Goal: Information Seeking & Learning: Learn about a topic

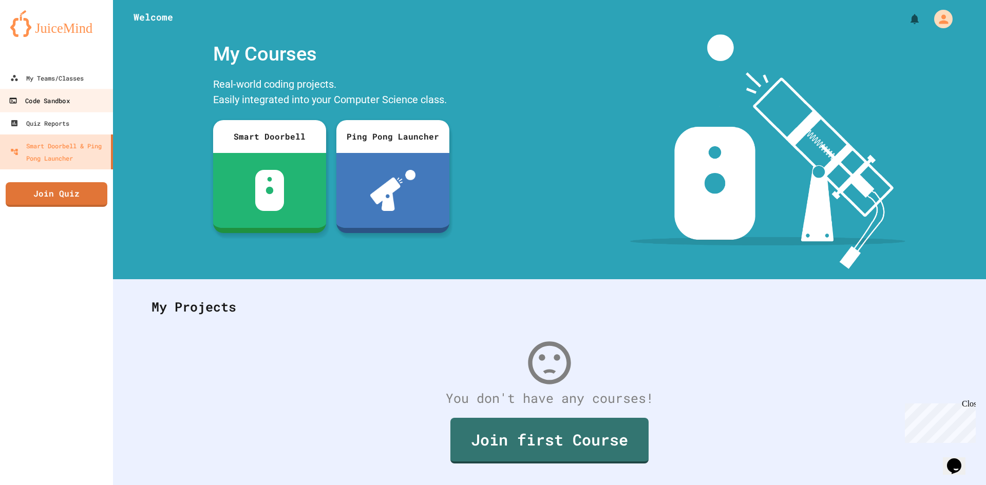
click at [58, 96] on div "Code Sandbox" at bounding box center [39, 101] width 61 height 13
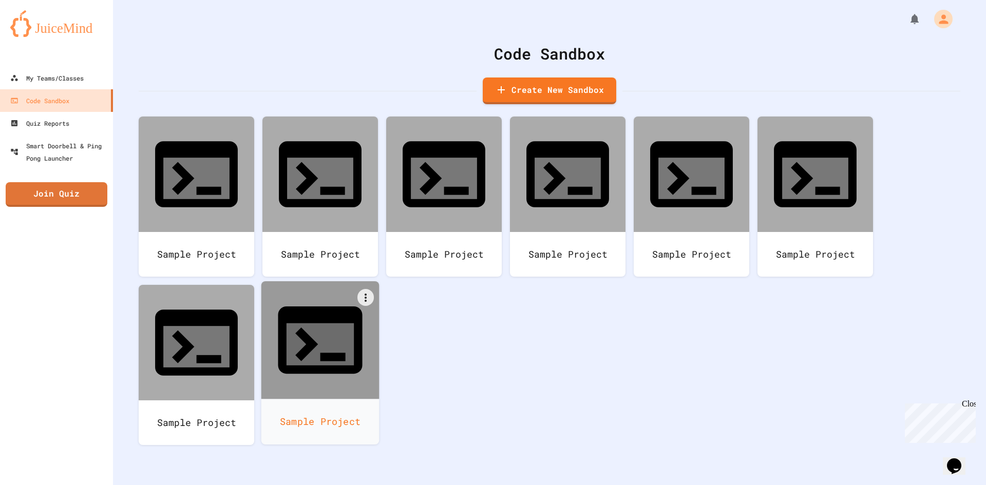
click at [373, 282] on div at bounding box center [320, 341] width 118 height 118
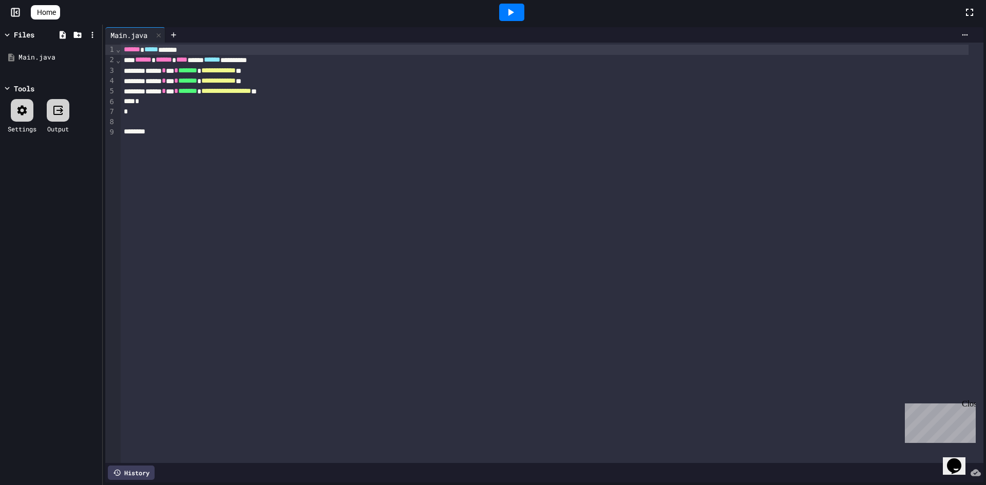
click at [35, 12] on icon at bounding box center [35, 12] width 0 height 0
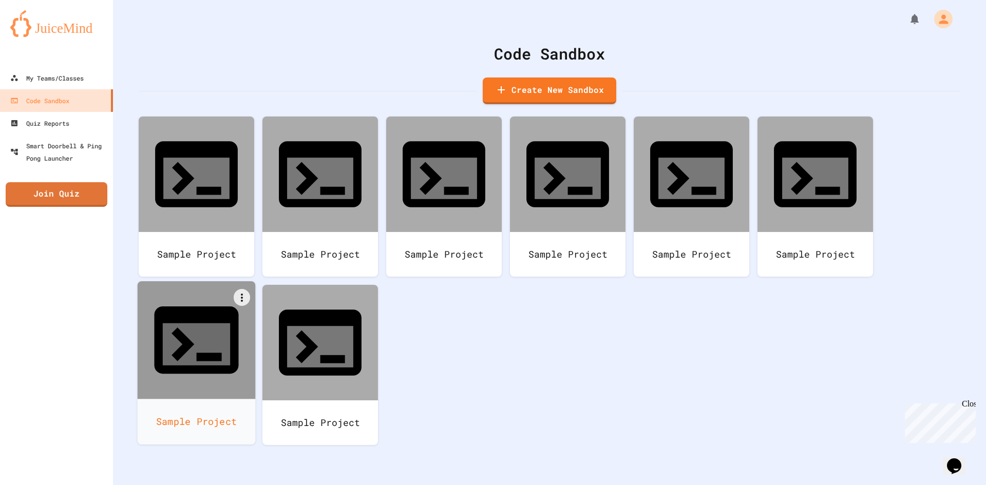
click at [228, 399] on div "Sample Project" at bounding box center [197, 422] width 118 height 46
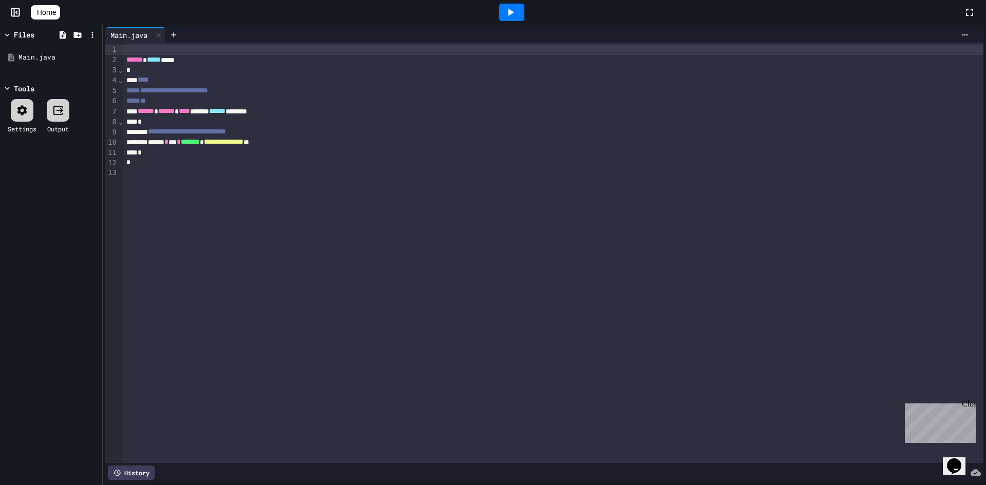
click at [35, 12] on icon at bounding box center [35, 12] width 0 height 0
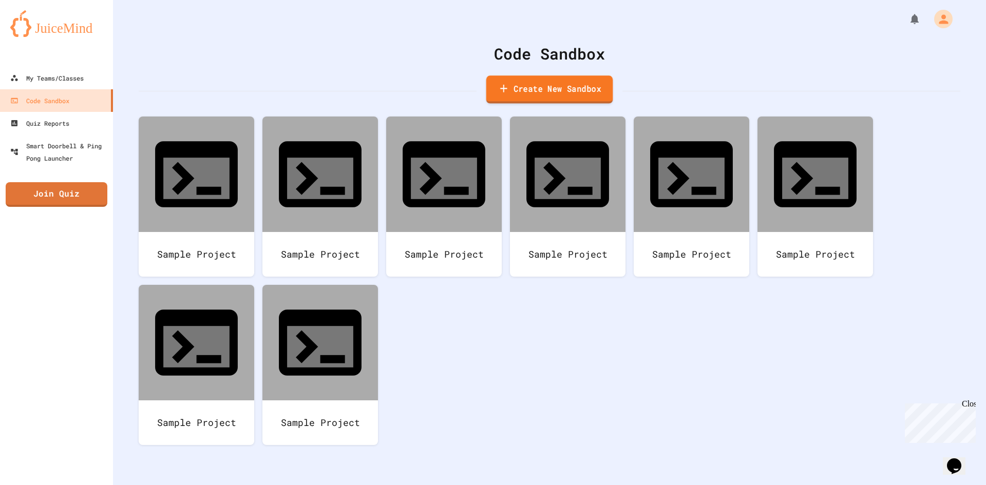
click at [518, 87] on link "Create New Sandbox" at bounding box center [550, 90] width 127 height 28
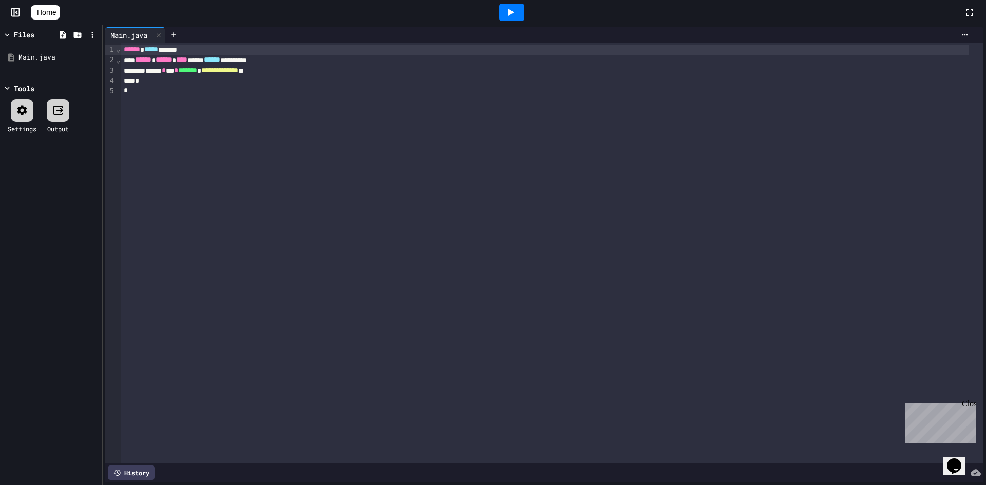
click at [47, 6] on link "Home" at bounding box center [45, 12] width 29 height 14
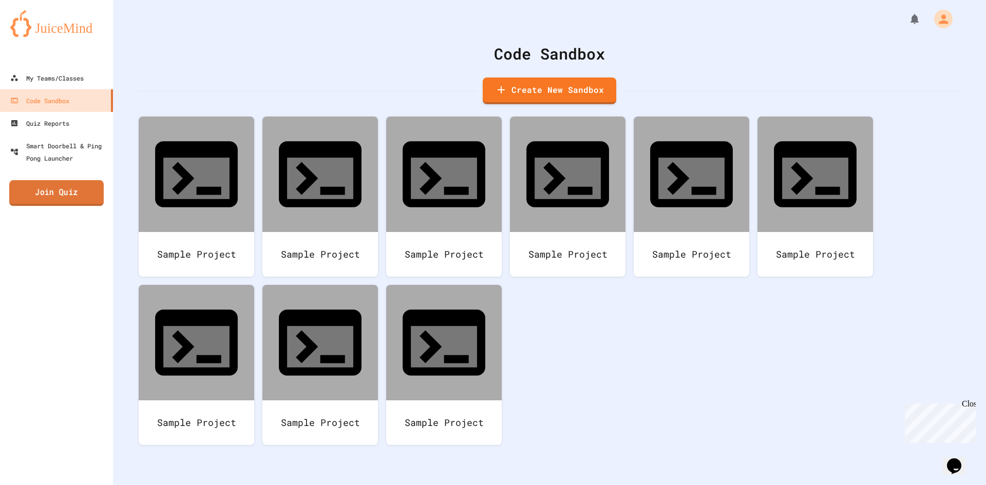
click at [64, 190] on link "Join Quiz" at bounding box center [56, 193] width 95 height 26
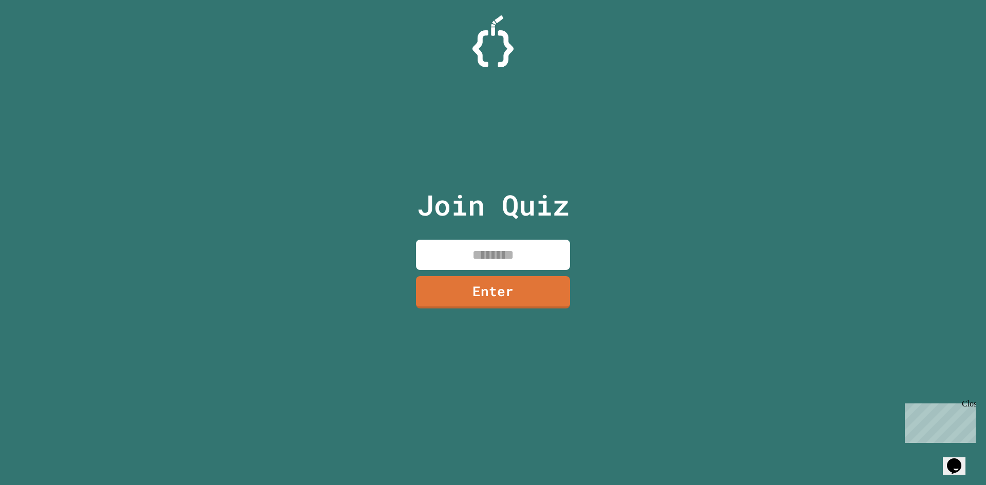
click at [446, 247] on input at bounding box center [493, 255] width 154 height 30
type input "********"
click at [541, 292] on link "Enter" at bounding box center [493, 291] width 152 height 34
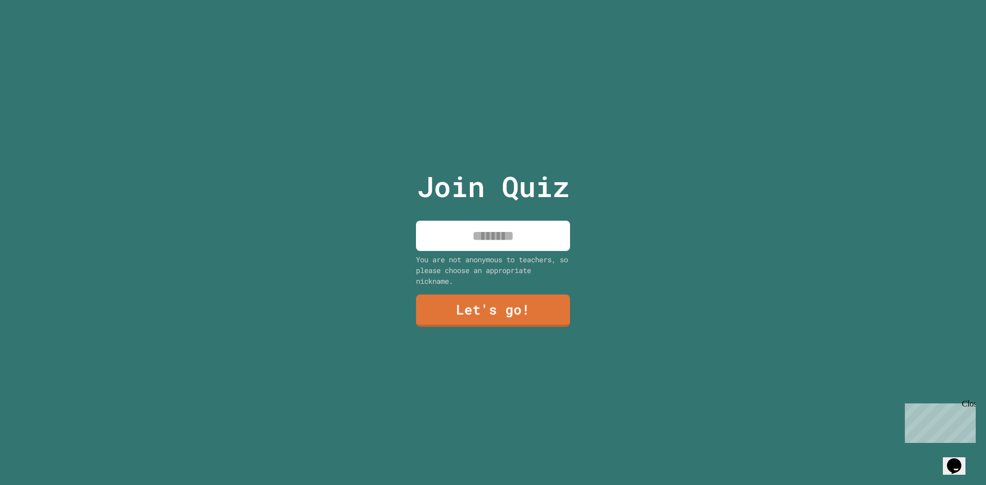
click at [540, 238] on input at bounding box center [493, 236] width 154 height 30
type input "******"
click at [508, 301] on link "Let's go!" at bounding box center [493, 310] width 155 height 34
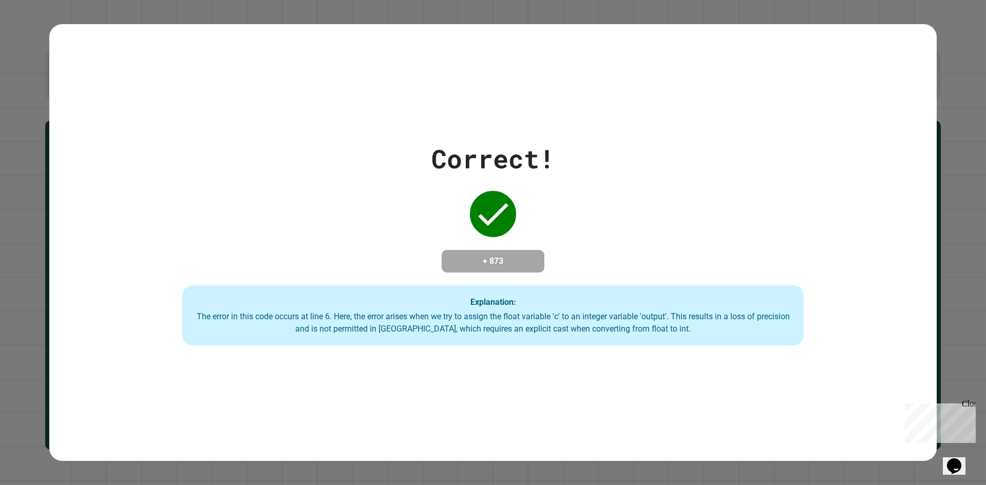
click at [743, 241] on div "Correct! + 873 Explanation: The error in this code occurs at line 6. Here, the …" at bounding box center [493, 243] width 888 height 207
click at [885, 215] on div "Correct! + 873 Explanation: The error in this code occurs at line 6. Here, the …" at bounding box center [493, 243] width 888 height 207
click at [917, 206] on div "Correct! + 873 Explanation: The error in this code occurs at line 6. Here, the …" at bounding box center [493, 243] width 888 height 207
click at [947, 239] on div "Correct! + 873 Explanation: The error in this code occurs at line 6. Here, the …" at bounding box center [493, 242] width 986 height 485
click at [971, 403] on div "Close" at bounding box center [968, 406] width 13 height 13
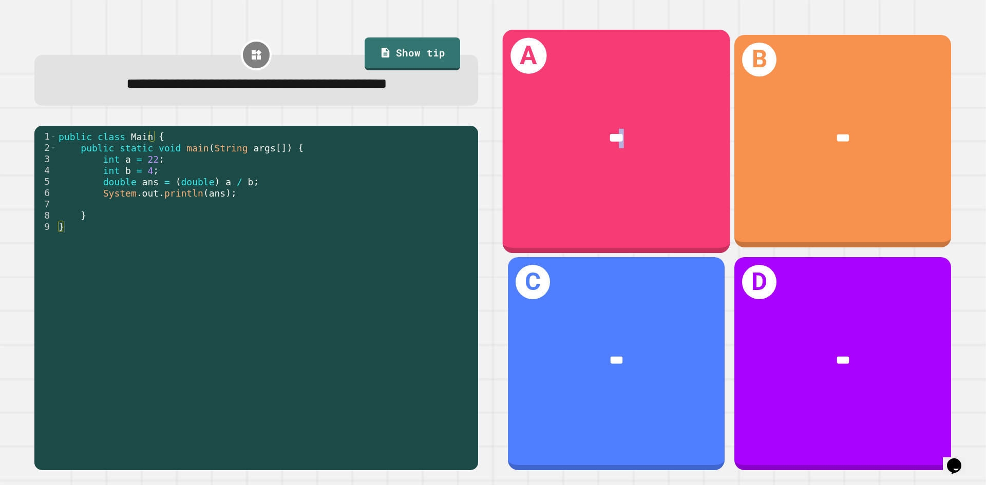
click at [615, 168] on div "***" at bounding box center [617, 138] width 228 height 69
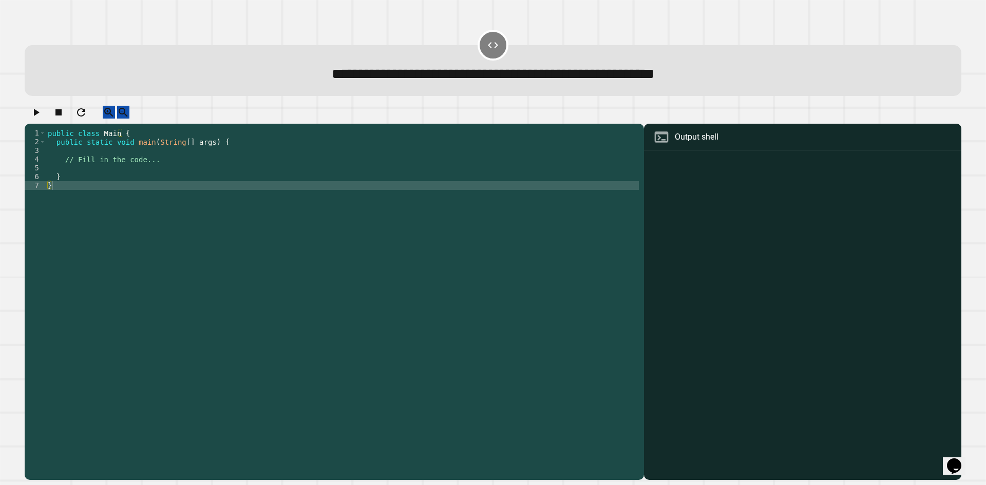
click at [669, 199] on div at bounding box center [802, 317] width 307 height 327
click at [655, 184] on div at bounding box center [802, 317] width 307 height 327
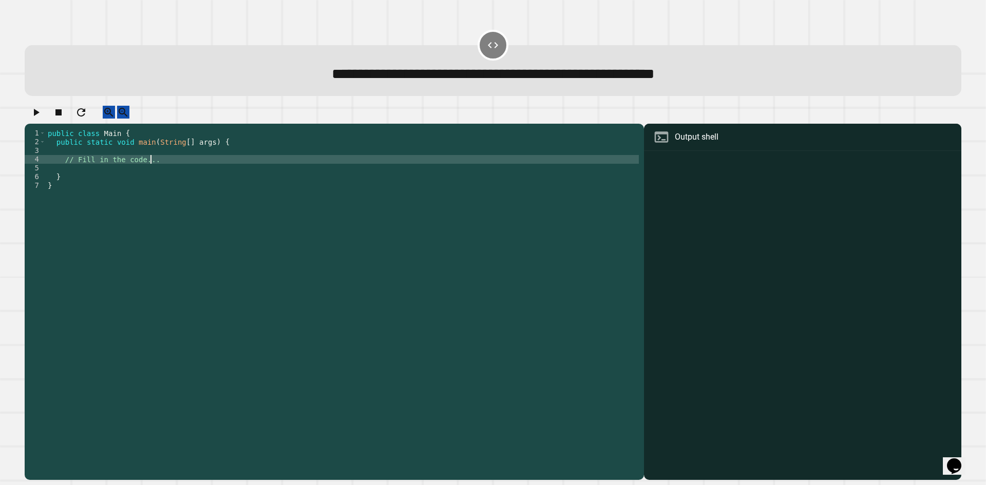
click at [156, 171] on div "public class Main { public static void main ( String [ ] args ) { // Fill in th…" at bounding box center [342, 295] width 593 height 332
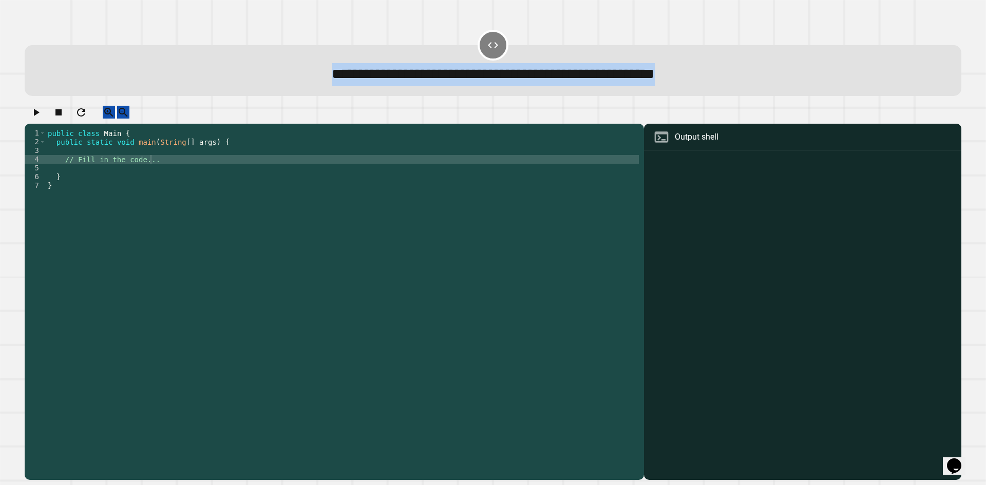
drag, startPoint x: 233, startPoint y: 73, endPoint x: 791, endPoint y: 64, distance: 558.0
click at [791, 64] on div "**********" at bounding box center [493, 74] width 901 height 23
copy span "**********"
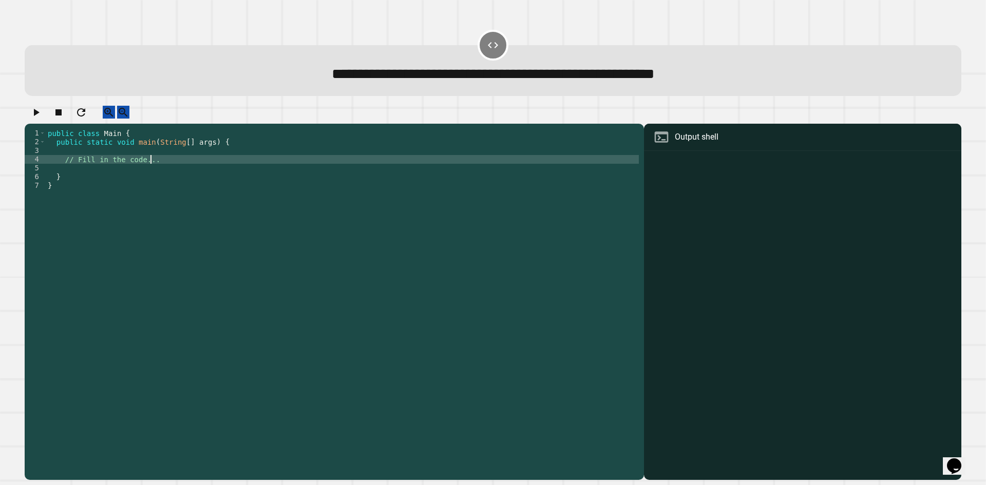
click at [244, 173] on div "public class Main { public static void main ( String [ ] args ) { // Fill in th…" at bounding box center [342, 295] width 593 height 332
type textarea "**********"
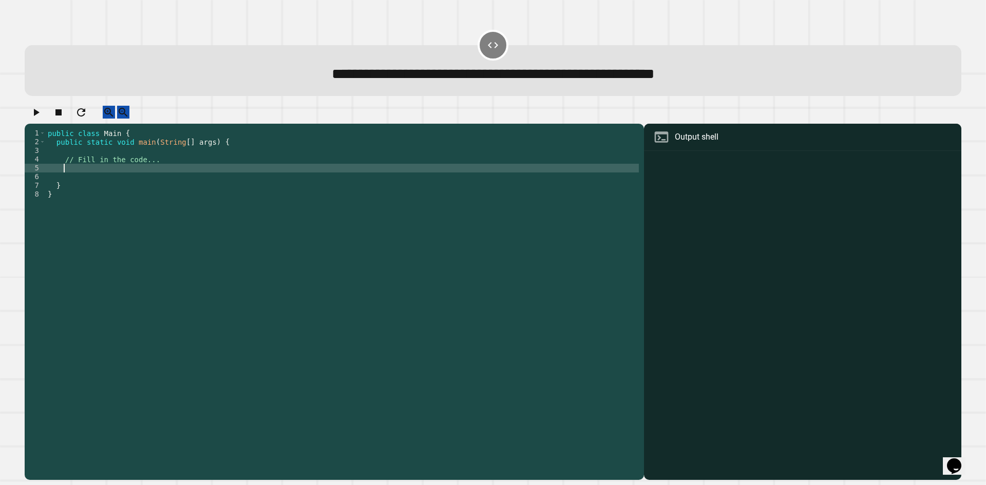
scroll to position [0, 1]
paste textarea "**********"
type textarea "**********"
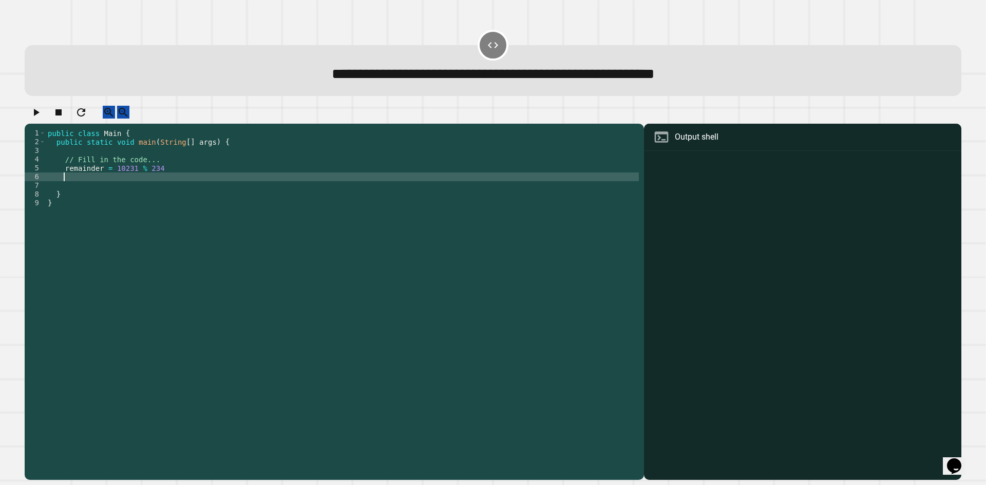
paste textarea "**********"
click at [61, 179] on div "public class Main { public static void main ( String [ ] args ) { // Fill in th…" at bounding box center [342, 295] width 593 height 332
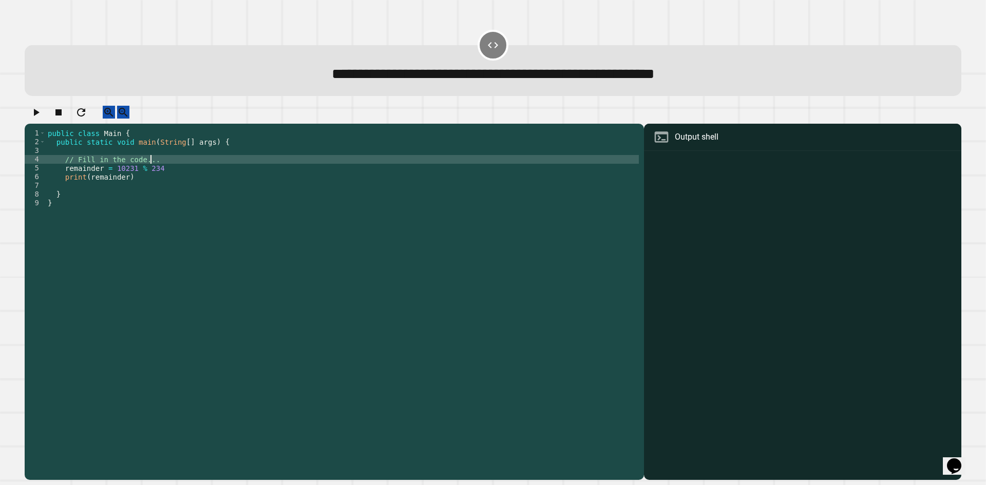
click at [191, 168] on div "public class Main { public static void main ( String [ ] args ) { // Fill in th…" at bounding box center [342, 295] width 593 height 332
click at [41, 110] on button "button" at bounding box center [36, 112] width 12 height 13
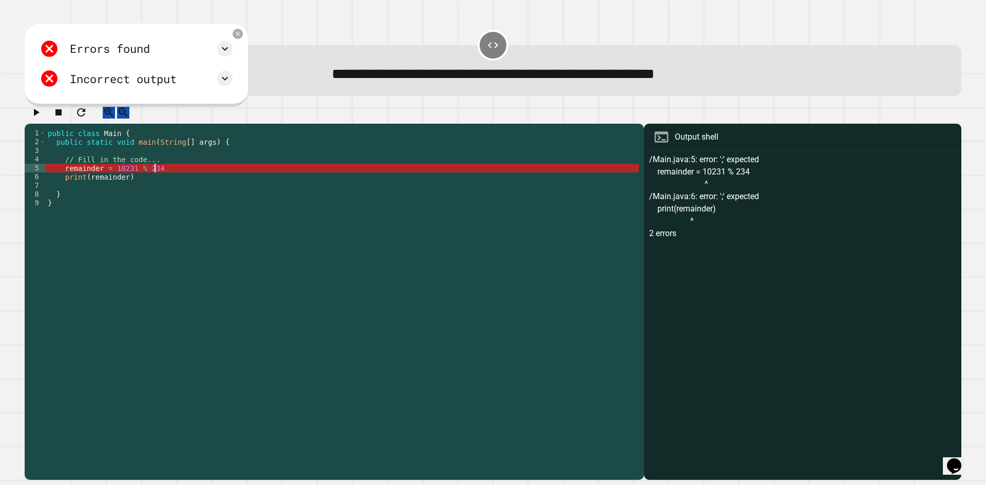
click at [162, 176] on div "public class Main { public static void main ( String [ ] args ) { // Fill in th…" at bounding box center [342, 295] width 593 height 332
click at [123, 187] on div "public class Main { public static void main ( String [ ] args ) { // Fill in th…" at bounding box center [342, 295] width 593 height 332
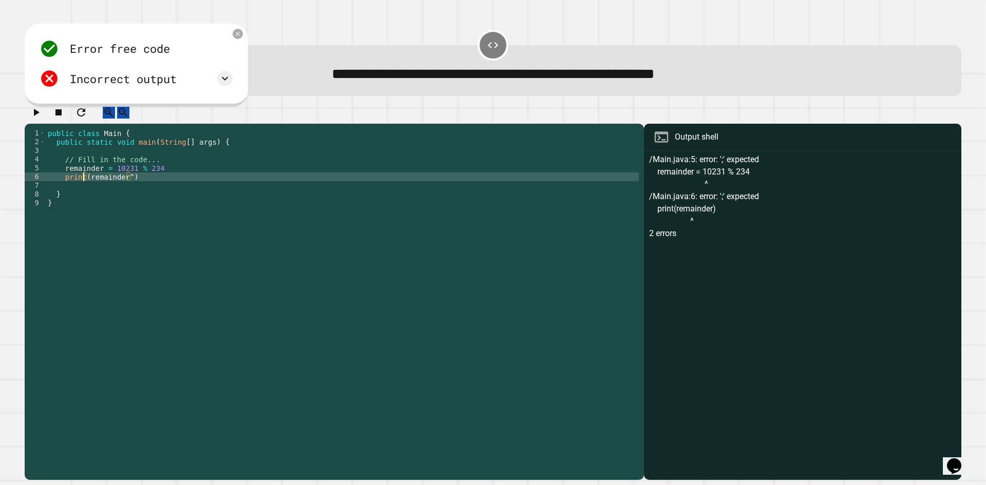
click at [85, 188] on div "public class Main { public static void main ( String [ ] args ) { // Fill in th…" at bounding box center [342, 295] width 593 height 332
click at [88, 183] on div "public class Main { public static void main ( String [ ] args ) { // Fill in th…" at bounding box center [342, 295] width 593 height 332
type textarea "**********"
click at [172, 194] on div "public class Main { public static void main ( String [ ] args ) { // Fill in th…" at bounding box center [342, 295] width 593 height 332
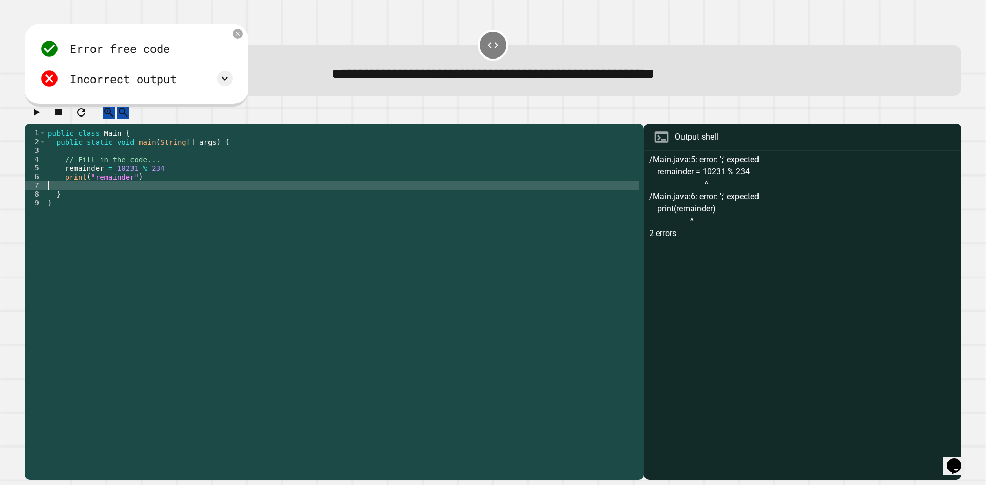
scroll to position [0, 0]
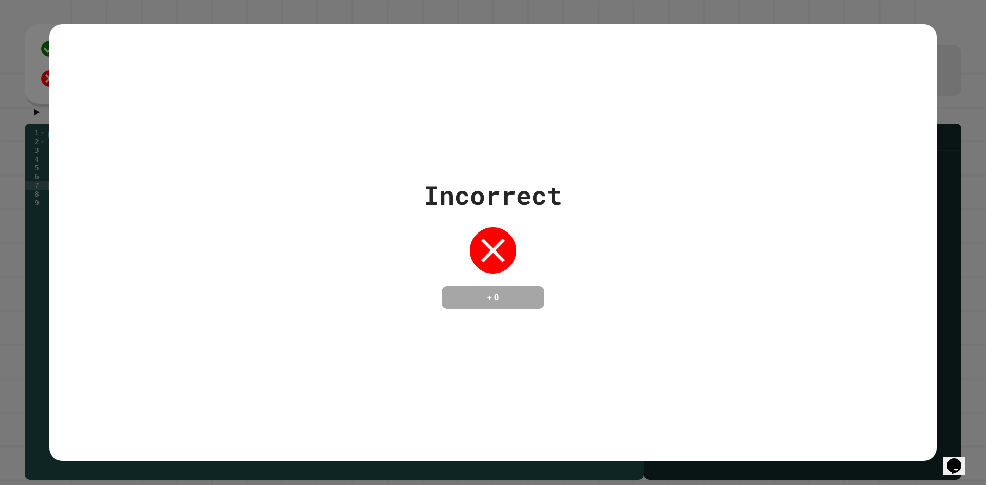
click at [41, 109] on div "Incorrect + 0" at bounding box center [493, 242] width 986 height 485
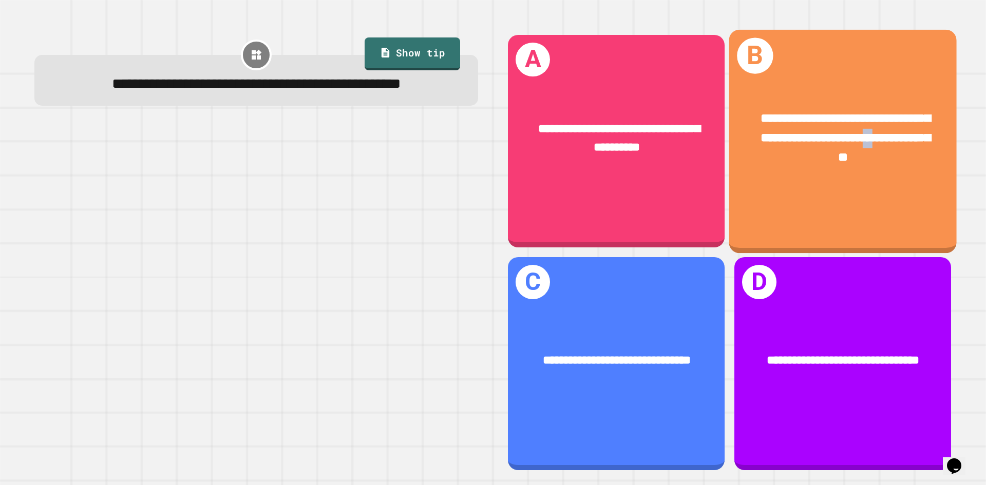
drag, startPoint x: 807, startPoint y: 160, endPoint x: 813, endPoint y: 161, distance: 5.9
click at [813, 161] on span "**********" at bounding box center [846, 138] width 170 height 51
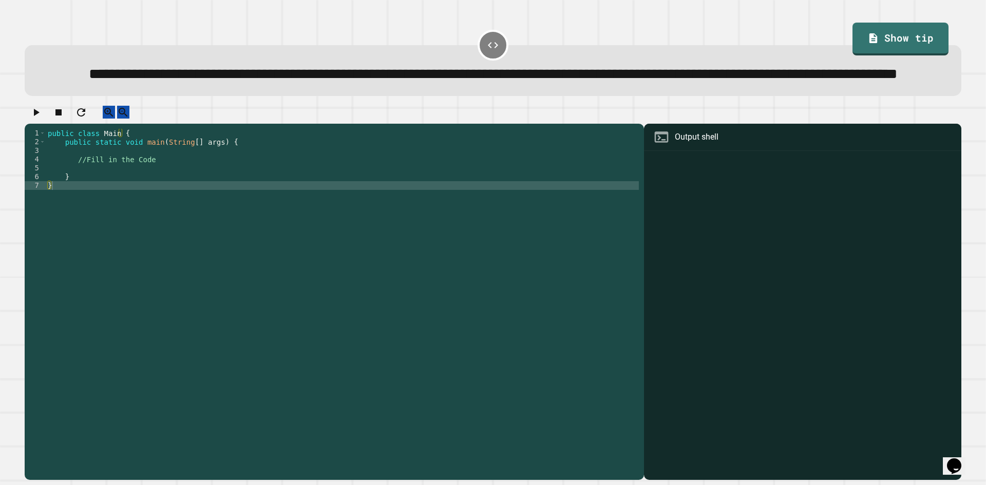
click at [103, 208] on div "public class Main { public static void main ( String [ ] args ) { //Fill in the…" at bounding box center [342, 282] width 593 height 306
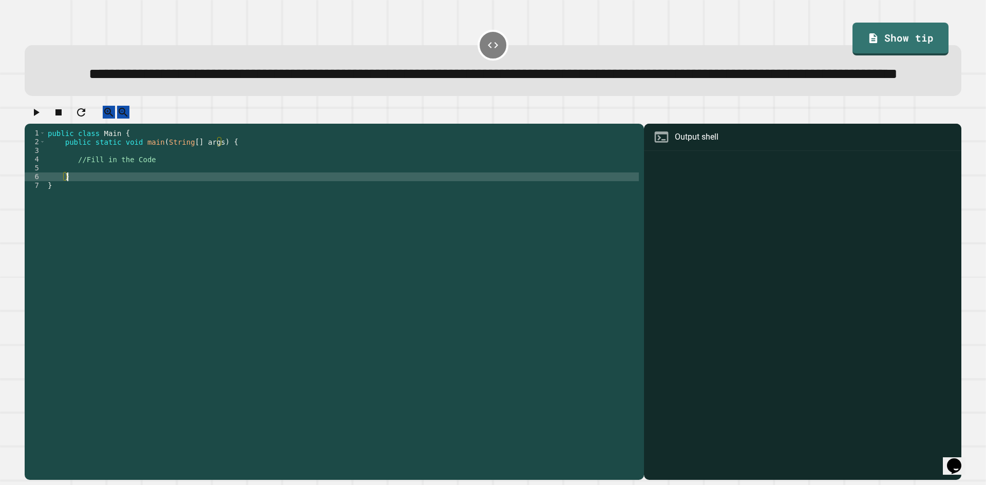
click at [102, 205] on div "public class Main { public static void main ( String [ ] args ) { //Fill in the…" at bounding box center [342, 282] width 593 height 306
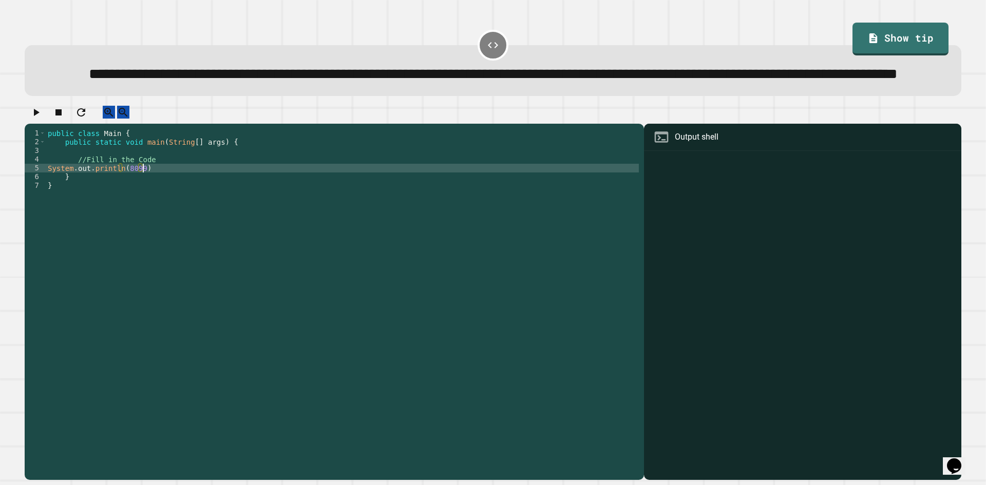
scroll to position [0, 6]
click at [136, 202] on div "public class Main { public static void main ( String [ ] args ) { //Fill in the…" at bounding box center [342, 282] width 593 height 306
click at [140, 201] on div "public class Main { public static void main ( String [ ] args ) { //Fill in the…" at bounding box center [342, 282] width 593 height 306
click at [124, 204] on div "public class Main { public static void main ( String [ ] args ) { //Fill in the…" at bounding box center [342, 282] width 593 height 306
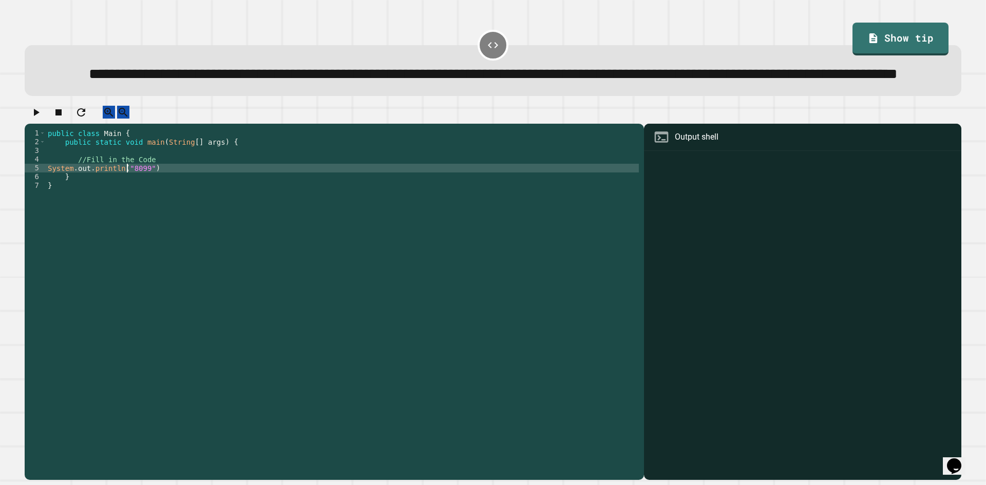
click at [87, 220] on div "public class Main { public static void main ( String [ ] args ) { //Fill in the…" at bounding box center [342, 282] width 593 height 306
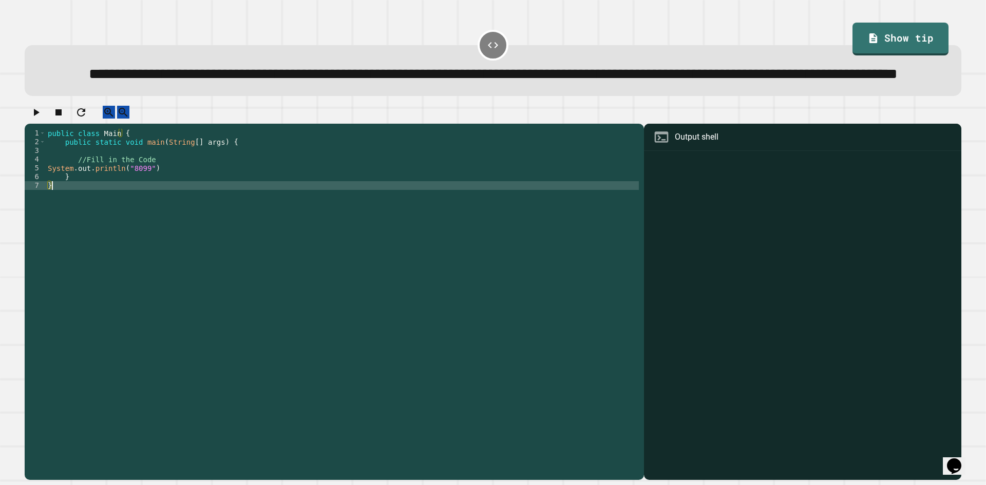
scroll to position [0, 0]
click at [26, 159] on div "* 1 2 3 4 5 6 7 public class Main { public static void main ( String [ ] args )…" at bounding box center [493, 293] width 937 height 375
click at [42, 119] on button "button" at bounding box center [36, 112] width 12 height 13
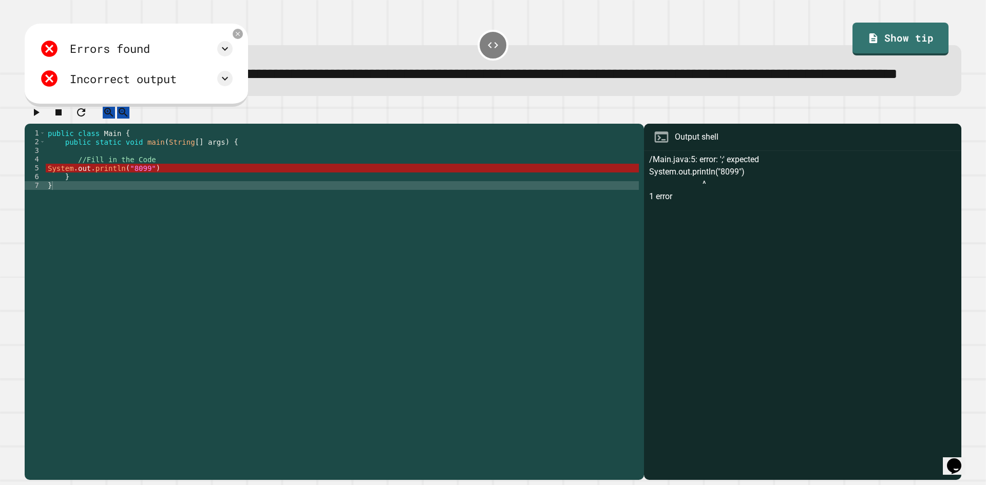
click at [111, 201] on div "public class Main { public static void main ( String [ ] args ) { //Fill in the…" at bounding box center [342, 282] width 593 height 306
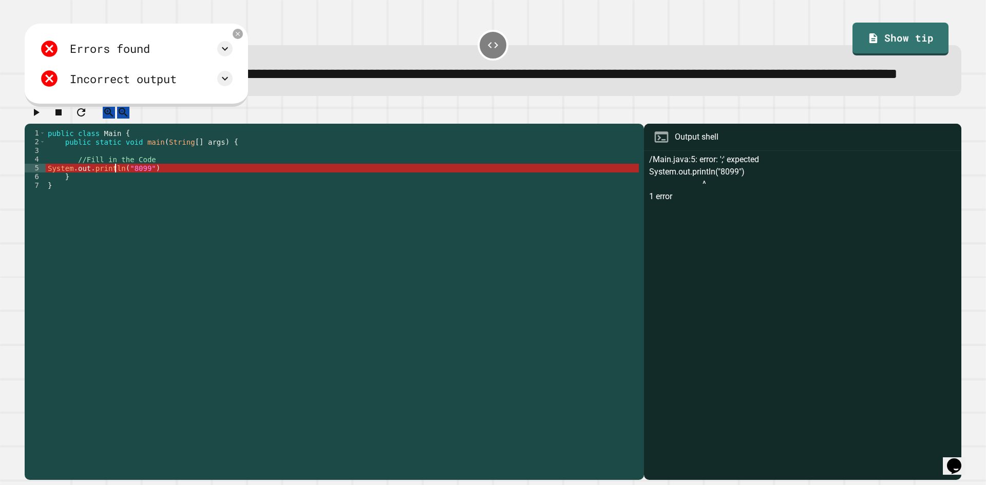
click at [114, 201] on div "public class Main { public static void main ( String [ ] args ) { //Fill in the…" at bounding box center [342, 282] width 593 height 306
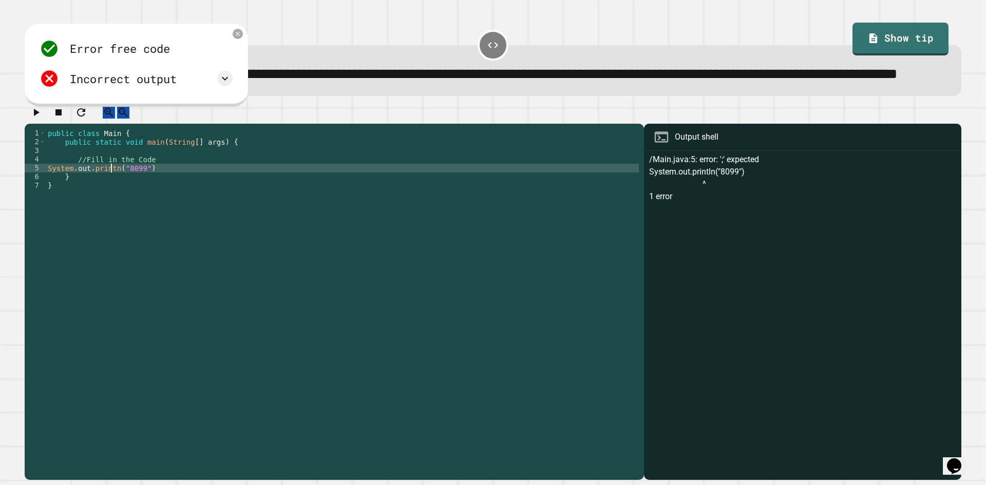
scroll to position [0, 5]
click at [35, 119] on icon "button" at bounding box center [36, 112] width 12 height 12
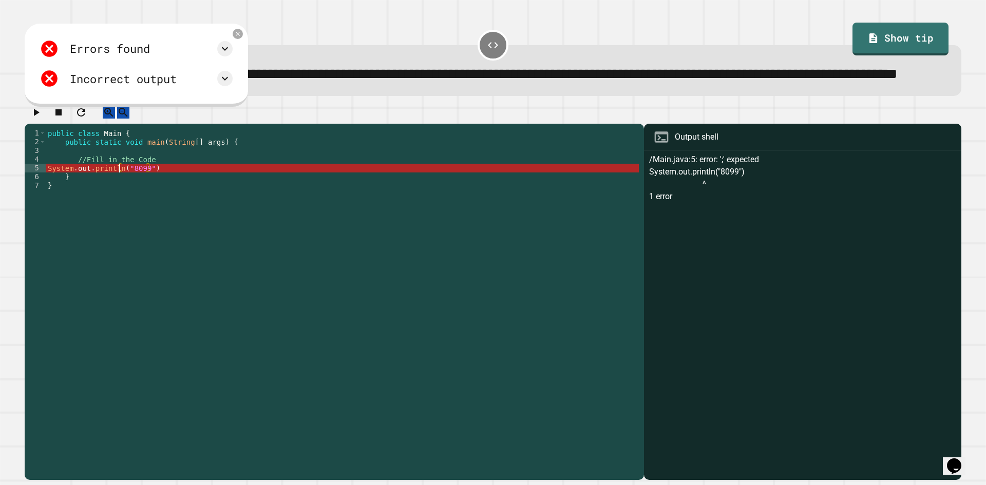
click at [120, 203] on div "public class Main { public static void main ( String [ ] args ) { //Fill in the…" at bounding box center [342, 282] width 593 height 306
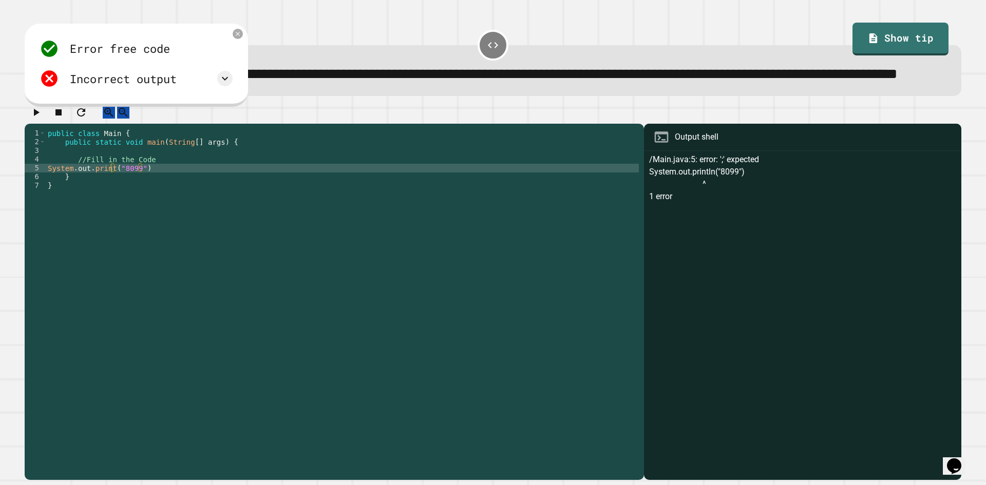
click at [39, 119] on icon "button" at bounding box center [36, 112] width 12 height 12
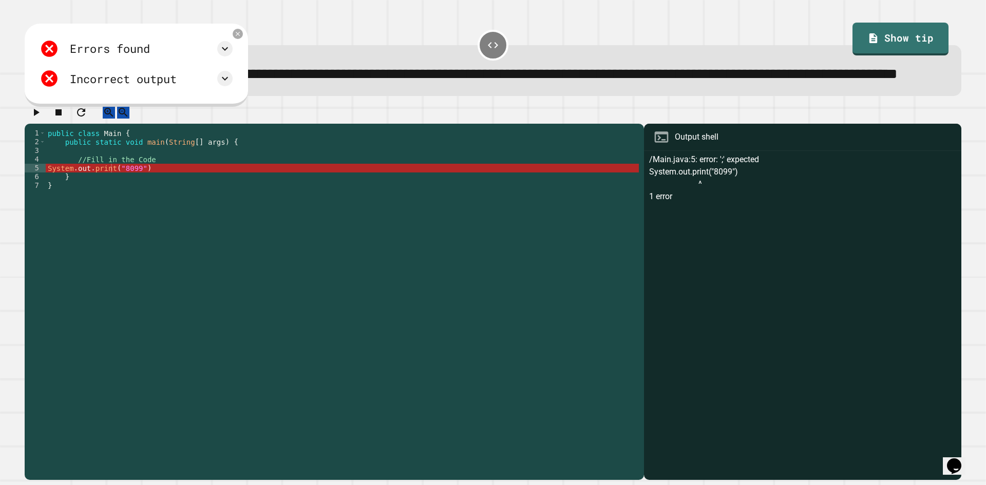
click at [108, 200] on div "public class Main { public static void main ( String [ ] args ) { //Fill in the…" at bounding box center [342, 282] width 593 height 306
click at [111, 201] on div "public class Main { public static void main ( String [ ] args ) { //Fill in the…" at bounding box center [342, 282] width 593 height 306
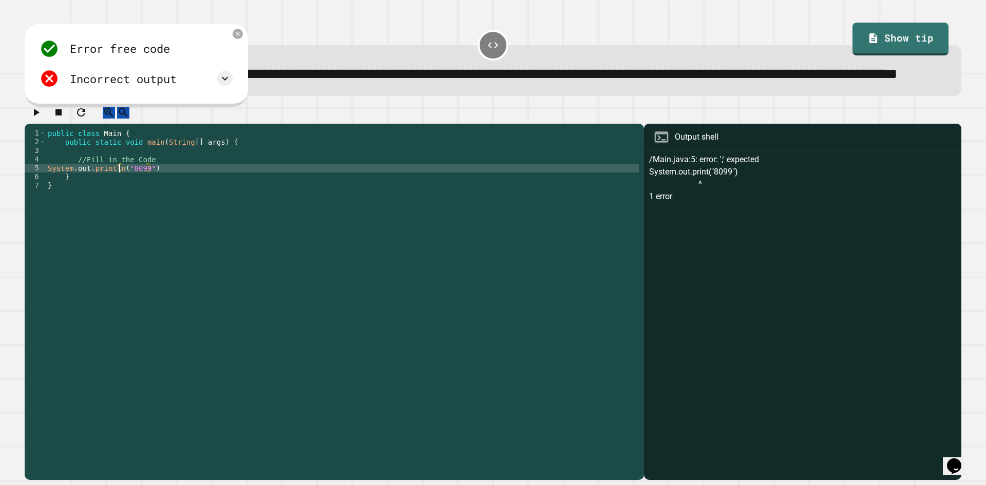
scroll to position [0, 5]
type textarea "**********"
click at [41, 124] on div at bounding box center [493, 115] width 937 height 18
click at [42, 119] on icon "button" at bounding box center [36, 112] width 12 height 12
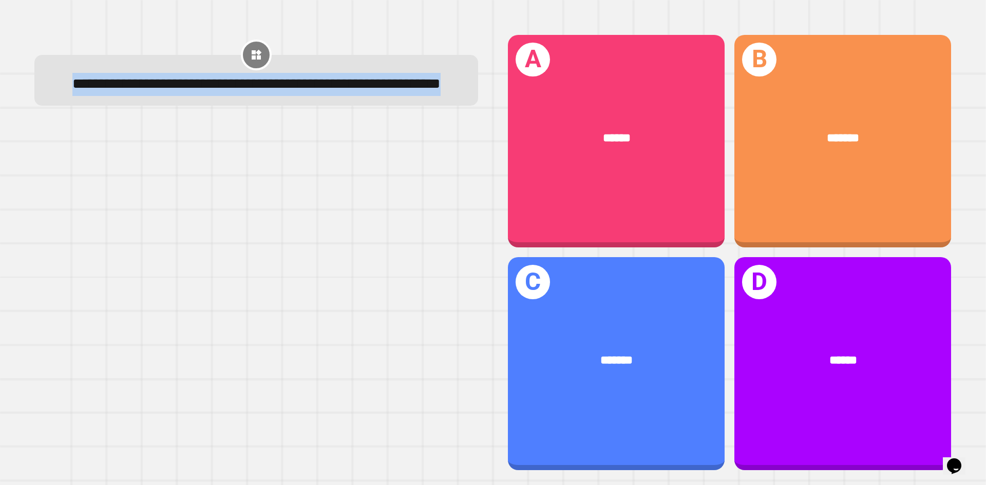
drag, startPoint x: 84, startPoint y: 85, endPoint x: 391, endPoint y: 111, distance: 307.8
click at [391, 96] on div "**********" at bounding box center [256, 84] width 407 height 23
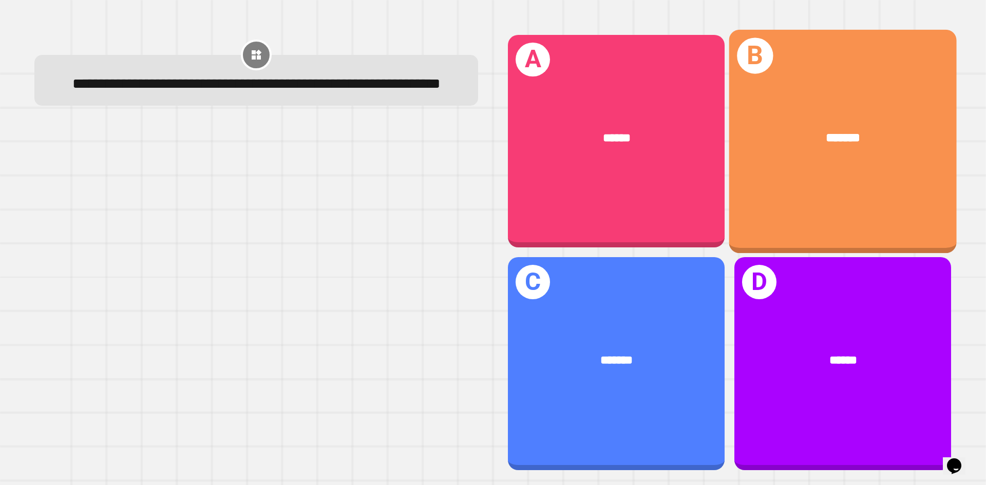
click at [874, 129] on div "*******" at bounding box center [843, 138] width 177 height 19
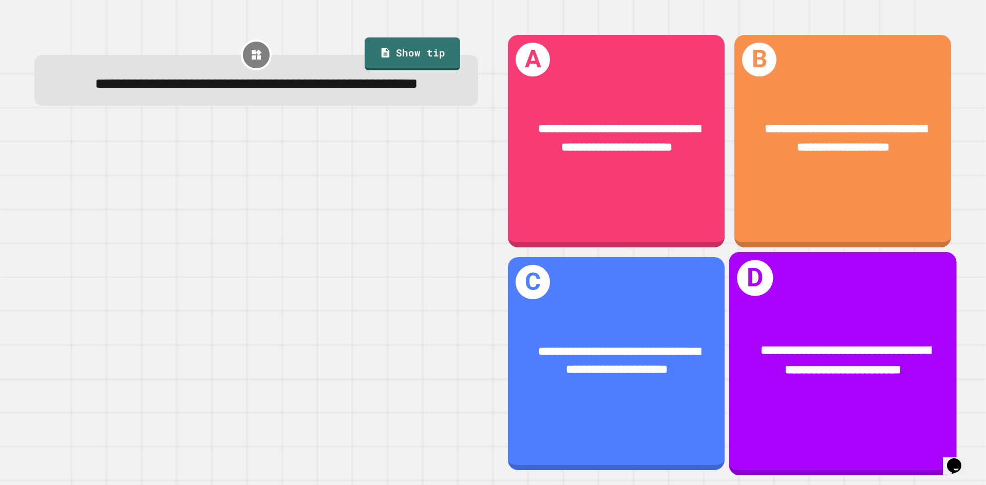
click at [806, 285] on div "**********" at bounding box center [844, 363] width 228 height 223
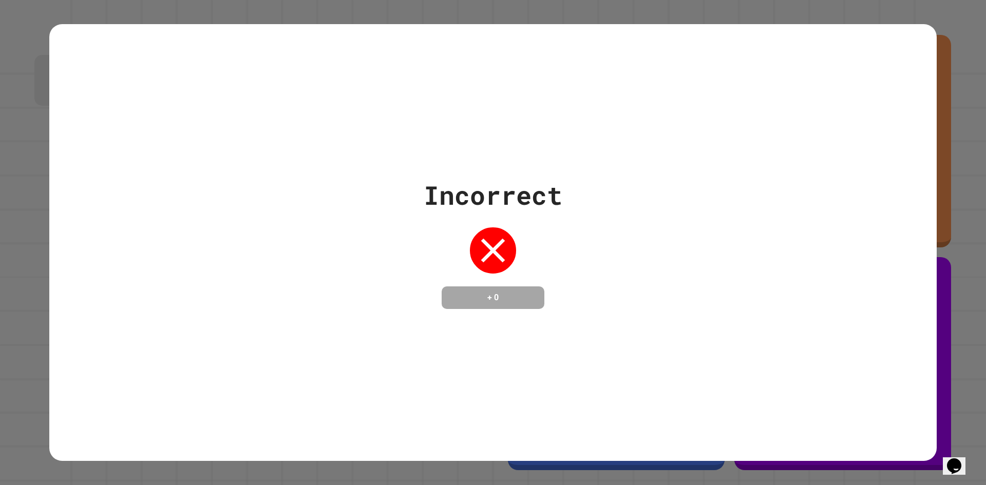
click at [786, 328] on div "Incorrect + 0" at bounding box center [493, 242] width 888 height 437
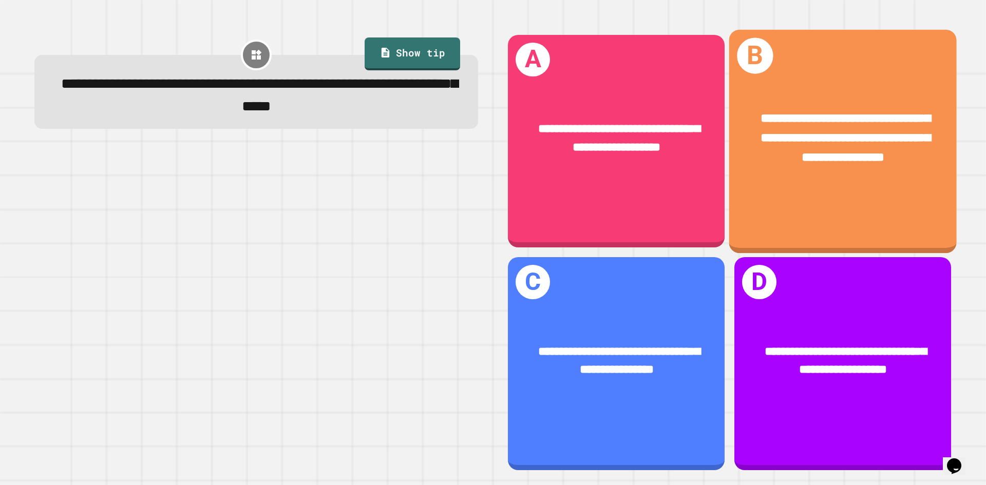
click at [832, 177] on div "**********" at bounding box center [844, 138] width 228 height 107
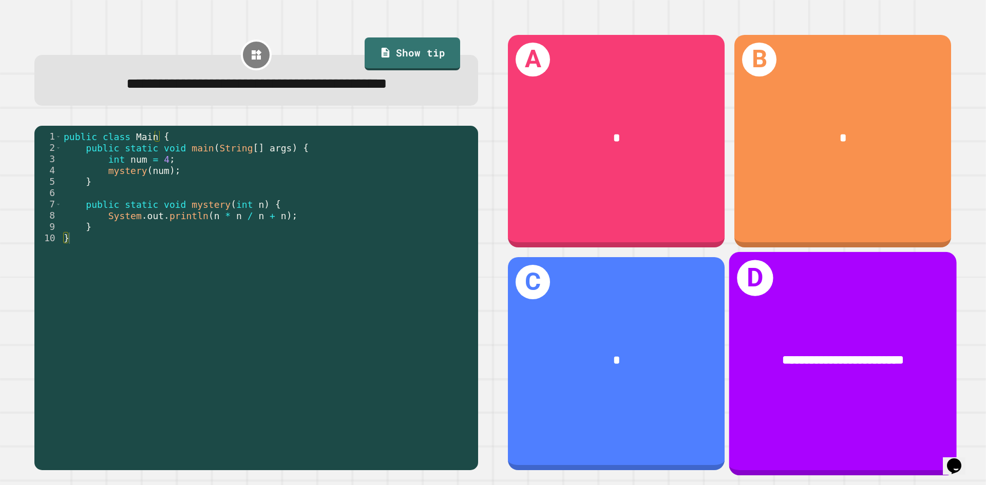
click at [938, 362] on div "**********" at bounding box center [844, 361] width 228 height 69
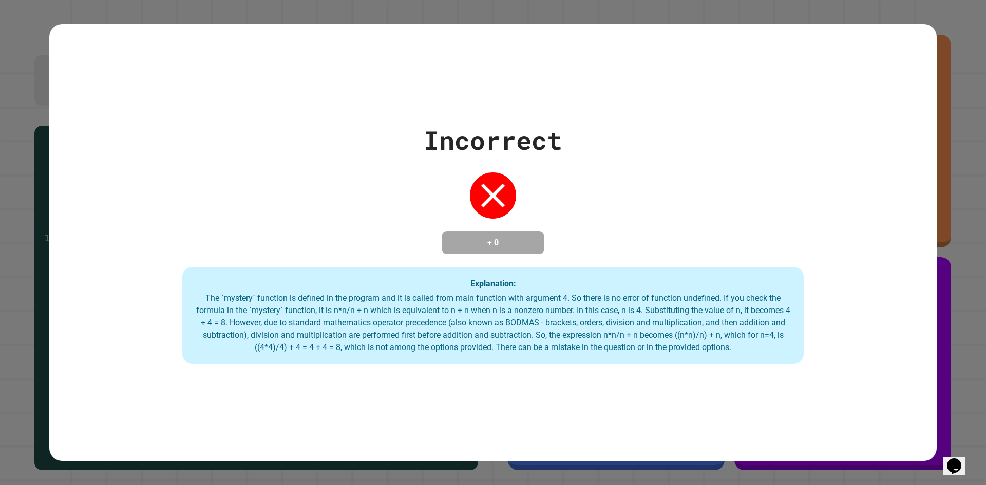
click at [569, 129] on div "Incorrect + 0 Explanation: The `mystery` function is defined in the program and…" at bounding box center [493, 243] width 888 height 244
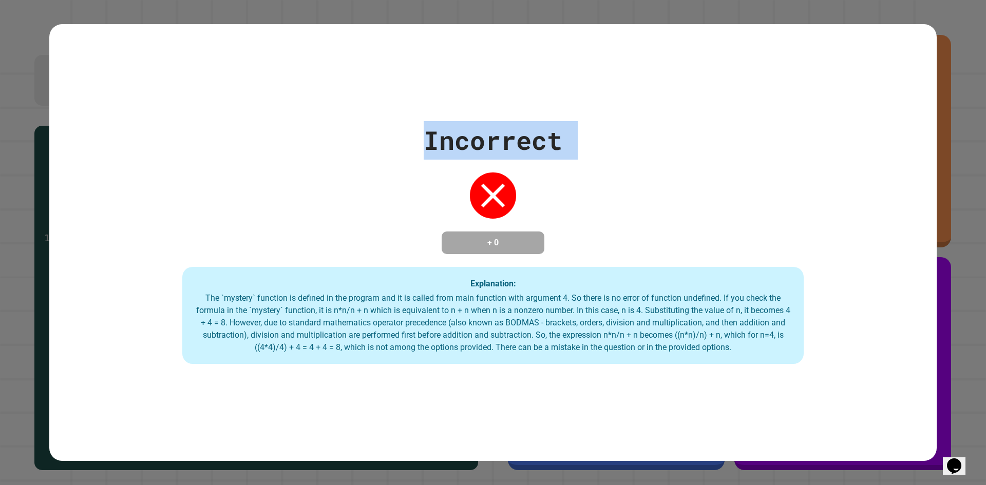
click at [569, 129] on div "Incorrect + 0 Explanation: The `mystery` function is defined in the program and…" at bounding box center [493, 243] width 888 height 244
click at [580, 155] on div "Incorrect + 0 Explanation: The `mystery` function is defined in the program and…" at bounding box center [493, 243] width 888 height 244
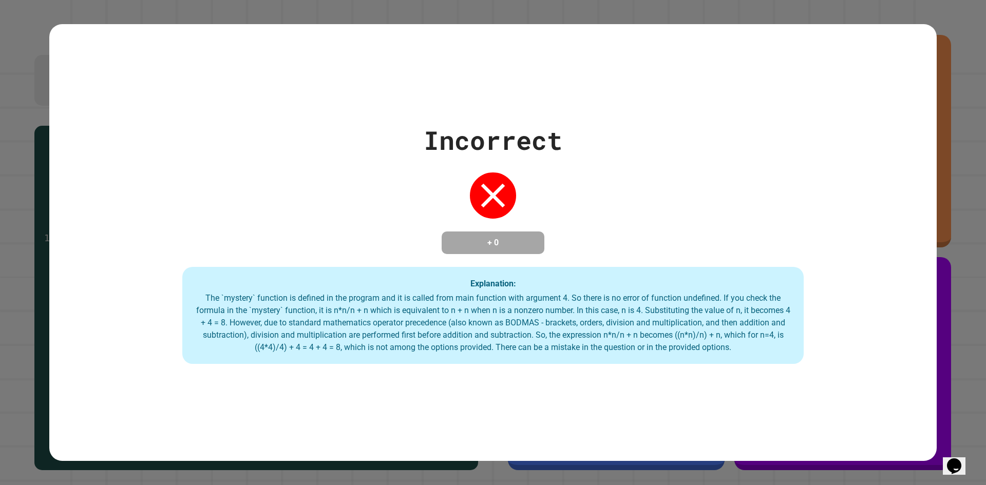
click at [562, 195] on div "Incorrect + 0 Explanation: The `mystery` function is defined in the program and…" at bounding box center [493, 243] width 888 height 244
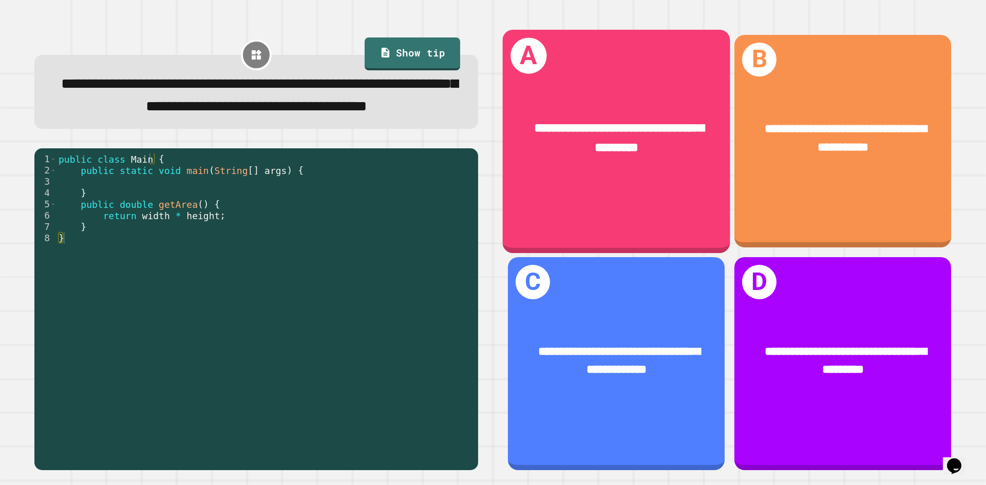
click at [554, 62] on div "**********" at bounding box center [617, 140] width 228 height 223
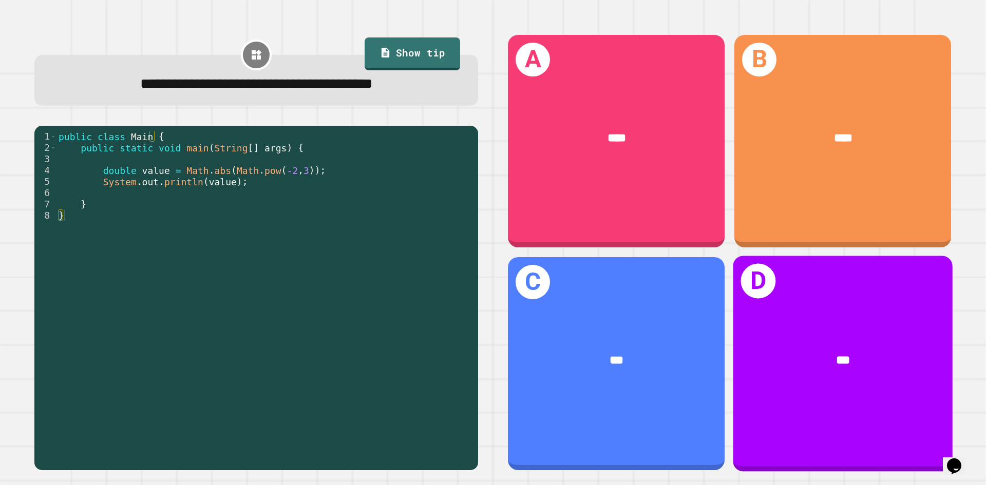
drag, startPoint x: 790, startPoint y: 284, endPoint x: 785, endPoint y: 297, distance: 13.8
click at [785, 297] on div "D ***" at bounding box center [843, 364] width 219 height 216
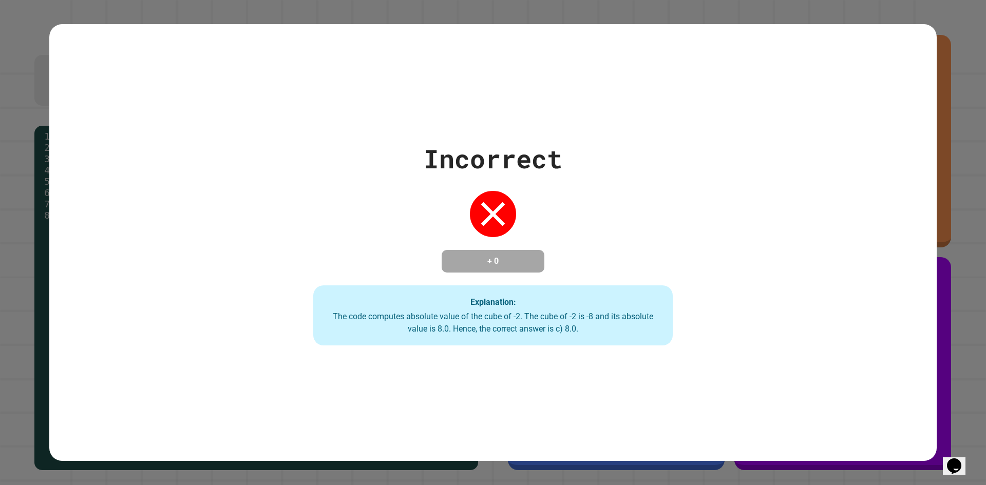
click at [549, 260] on div "Incorrect + 0 Explanation: The code computes absolute value of the cube of -2. …" at bounding box center [493, 243] width 514 height 207
drag, startPoint x: 572, startPoint y: 257, endPoint x: 834, endPoint y: 287, distance: 263.6
click at [708, 283] on div "Incorrect + 0 Explanation: The code computes absolute value of the cube of -2. …" at bounding box center [493, 243] width 514 height 207
click at [777, 239] on div "Incorrect + 0 Explanation: The code computes absolute value of the cube of -2. …" at bounding box center [493, 243] width 888 height 207
click at [800, 340] on div "Incorrect + 0 Explanation: The code computes absolute value of the cube of -2. …" at bounding box center [493, 243] width 888 height 207
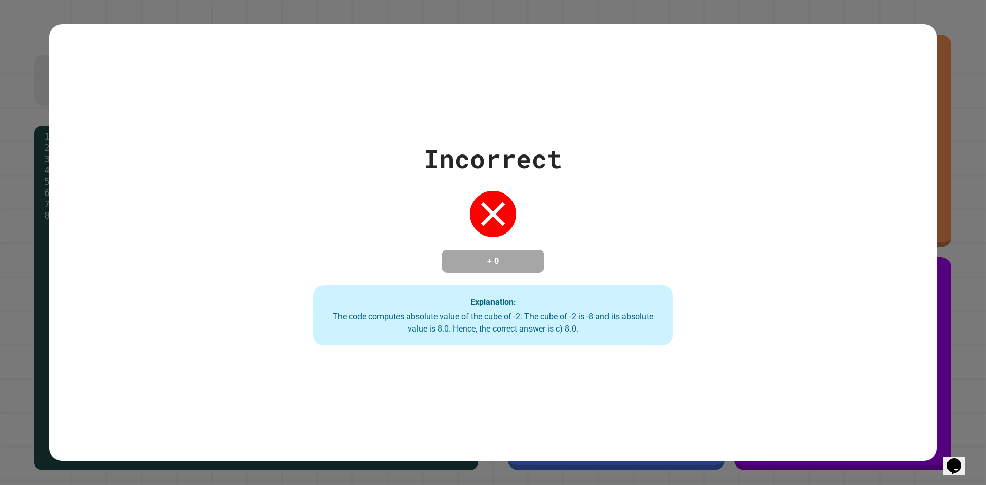
click at [799, 298] on div "Incorrect + 0 Explanation: The code computes absolute value of the cube of -2. …" at bounding box center [493, 243] width 888 height 207
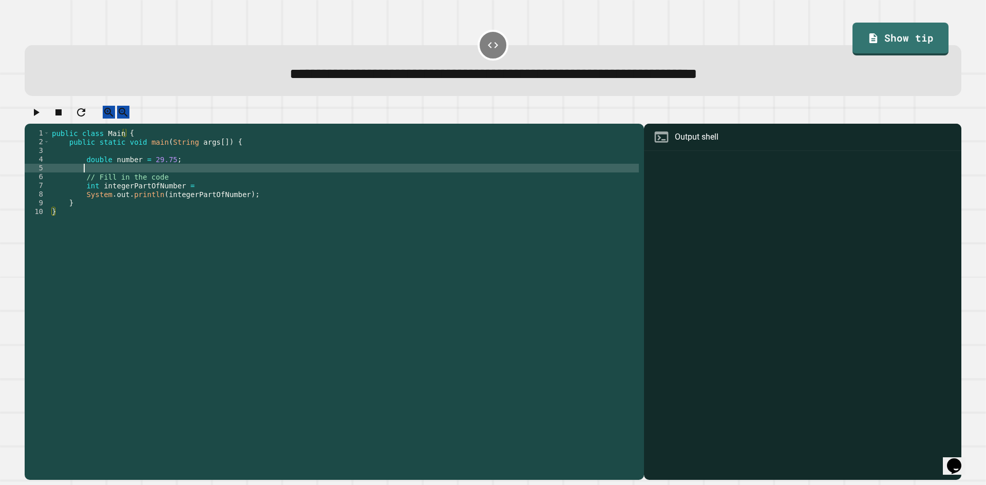
click at [182, 180] on div "public class Main { public static void main ( String args [ ]) { double number …" at bounding box center [344, 295] width 589 height 332
drag, startPoint x: 183, startPoint y: 222, endPoint x: 186, endPoint y: 207, distance: 15.6
click at [185, 222] on div "public class Main { public static void main ( String args [ ]) { double number …" at bounding box center [344, 295] width 589 height 332
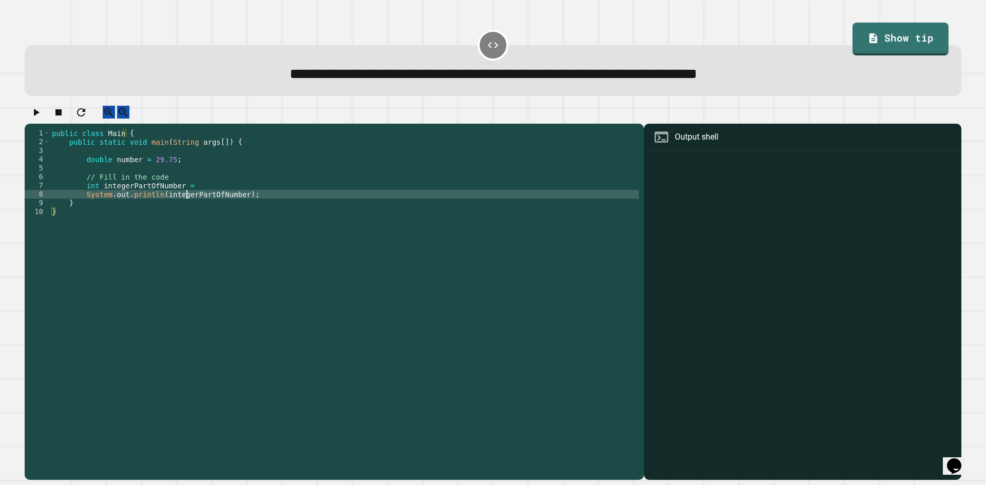
click at [186, 207] on div "public class Main { public static void main ( String args [ ]) { double number …" at bounding box center [344, 295] width 589 height 332
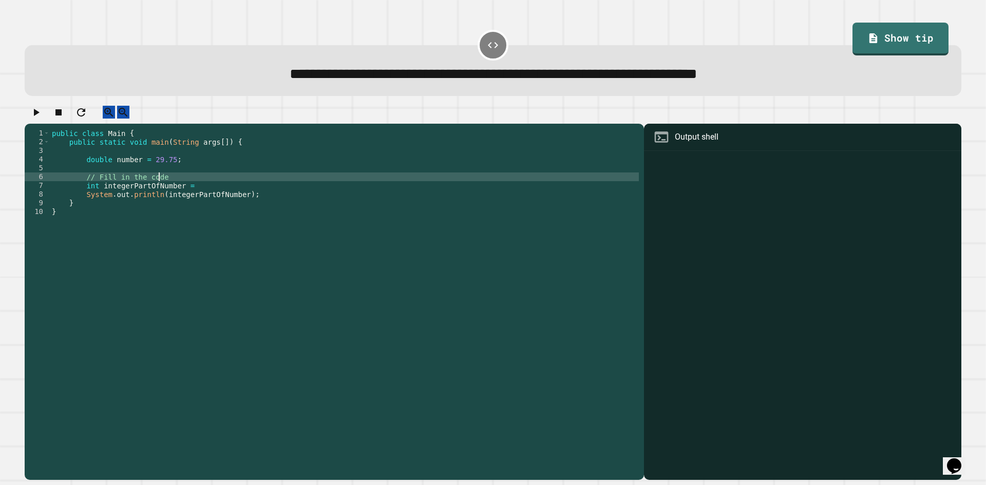
click at [191, 186] on div "public class Main { public static void main ( String args [ ]) { double number …" at bounding box center [344, 295] width 589 height 332
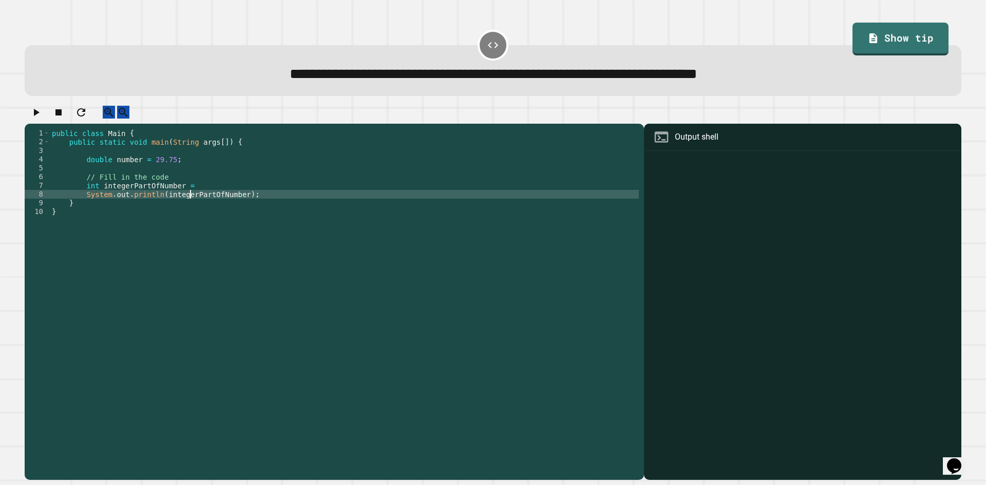
click at [189, 200] on div "public class Main { public static void main ( String args [ ]) { double number …" at bounding box center [344, 295] width 589 height 332
drag, startPoint x: 189, startPoint y: 200, endPoint x: 186, endPoint y: 207, distance: 7.4
click at [187, 206] on div "public class Main { public static void main ( String args [ ]) { double number …" at bounding box center [344, 295] width 589 height 332
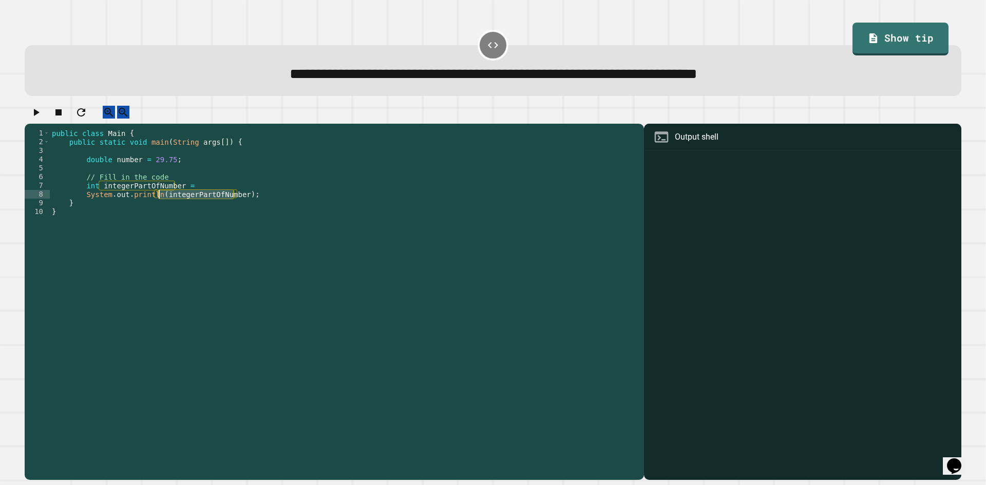
click at [186, 207] on div "public class Main { public static void main ( String args [ ]) { double number …" at bounding box center [344, 286] width 589 height 314
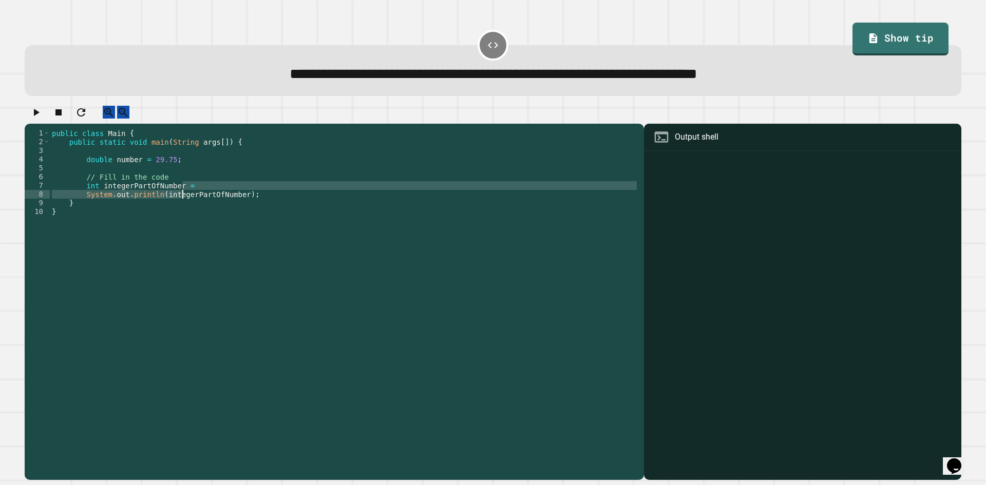
click at [183, 205] on div "public class Main { public static void main ( String args [ ]) { double number …" at bounding box center [344, 295] width 589 height 332
click at [187, 193] on div "public class Main { public static void main ( String args [ ]) { double number …" at bounding box center [344, 286] width 589 height 314
click at [45, 108] on div at bounding box center [493, 115] width 937 height 18
click at [42, 118] on icon "button" at bounding box center [36, 112] width 12 height 12
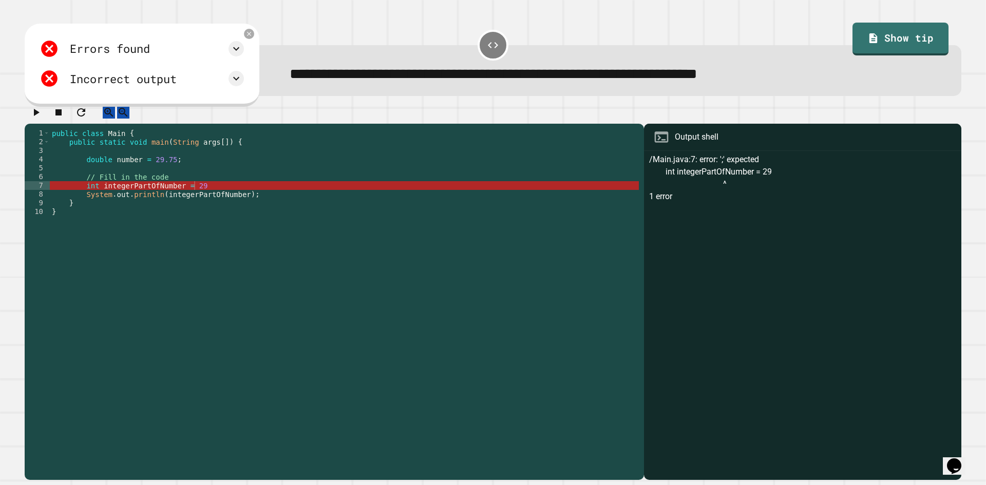
click at [156, 194] on div "public class Main { public static void main ( String args [ ]) { double number …" at bounding box center [344, 295] width 589 height 332
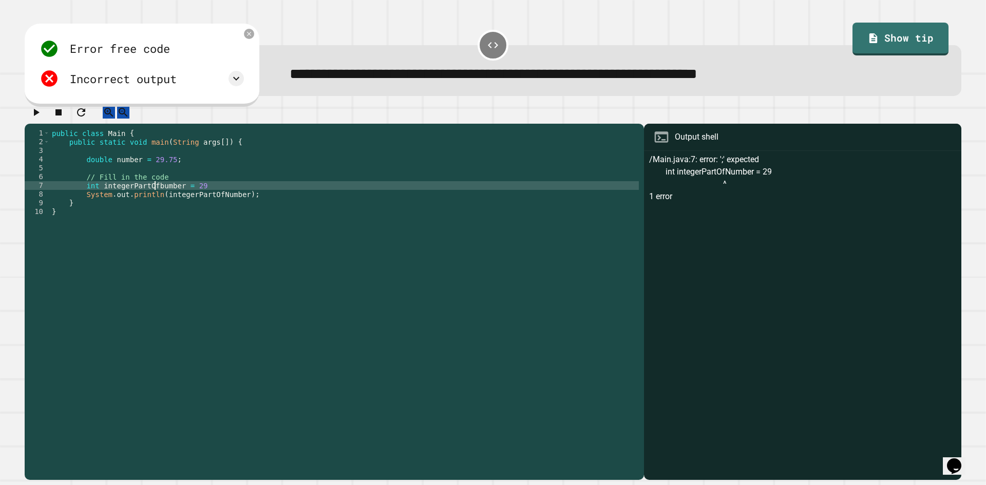
scroll to position [0, 7]
type textarea "**********"
click at [29, 117] on div at bounding box center [493, 115] width 937 height 18
click at [34, 117] on button "button" at bounding box center [36, 112] width 12 height 13
